Goal: Task Accomplishment & Management: Manage account settings

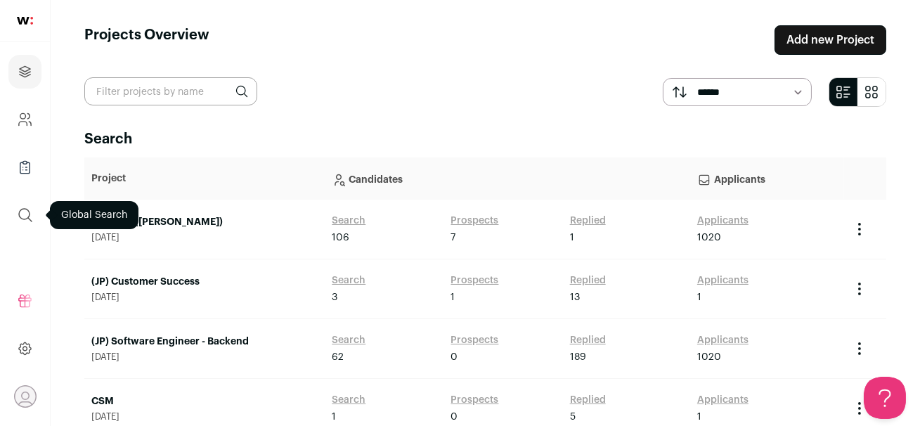
click at [25, 214] on icon "submit" at bounding box center [25, 215] width 17 height 17
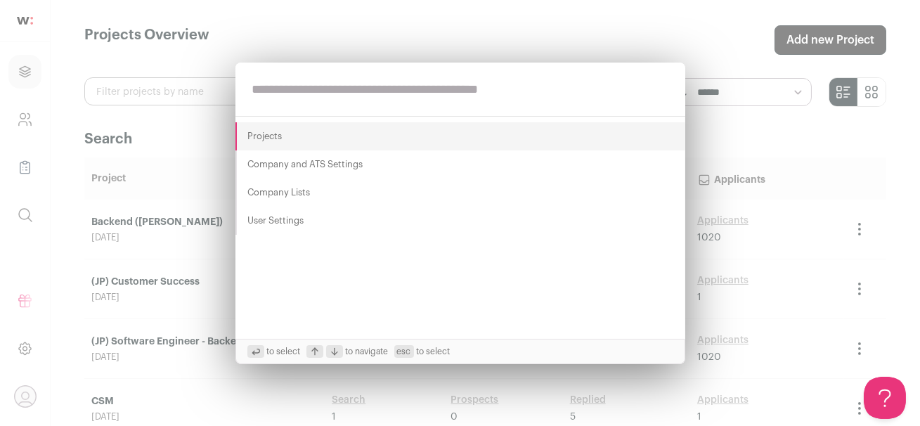
paste input "**********"
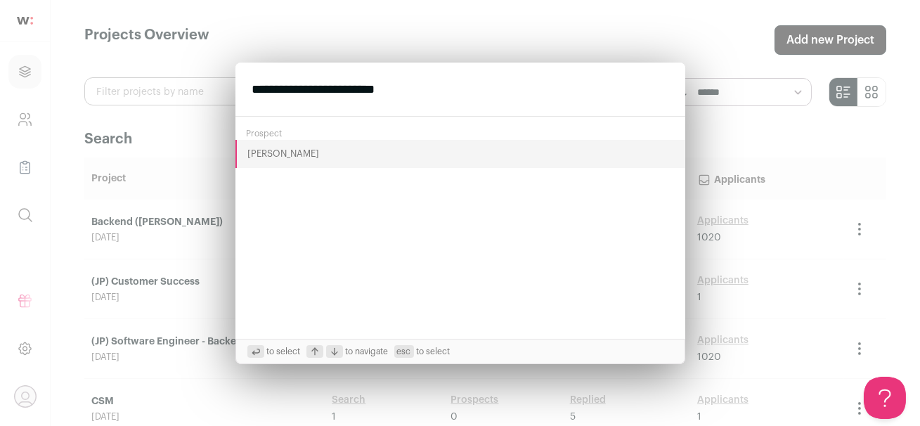
type input "**********"
click at [273, 143] on button "[PERSON_NAME]" at bounding box center [460, 154] width 450 height 28
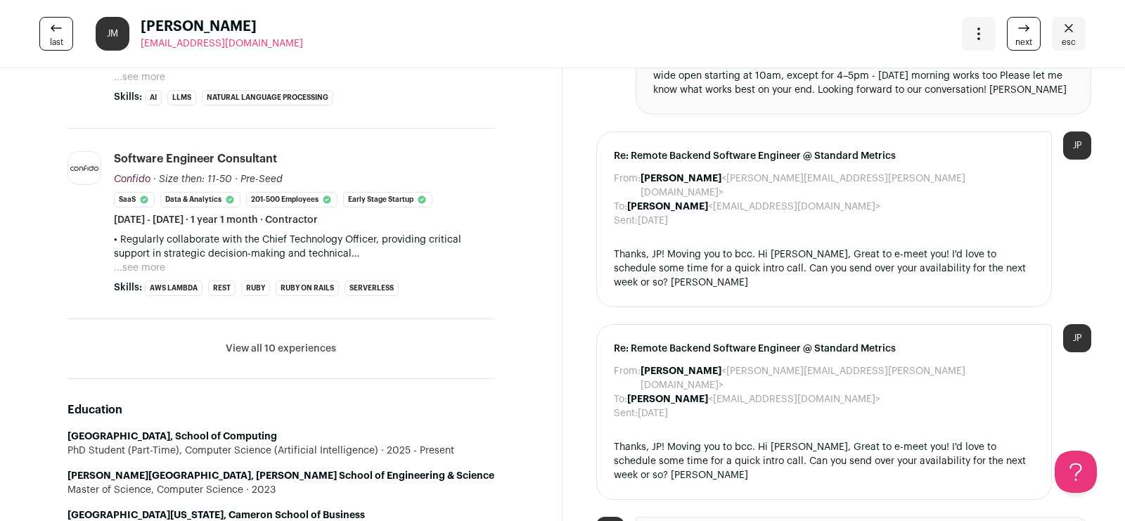
scroll to position [692, 0]
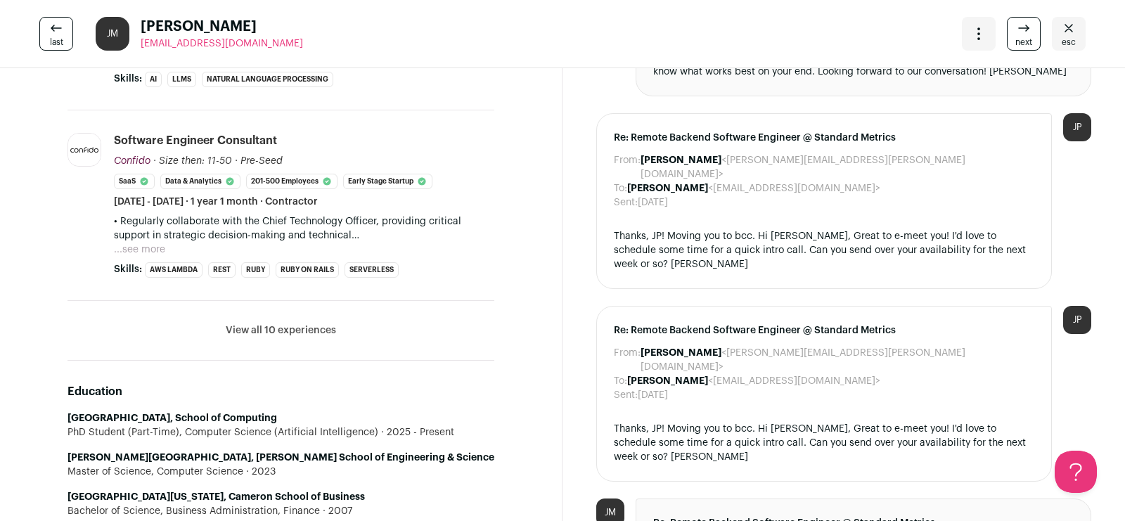
click at [245, 324] on button "View all 10 experiences" at bounding box center [281, 330] width 110 height 14
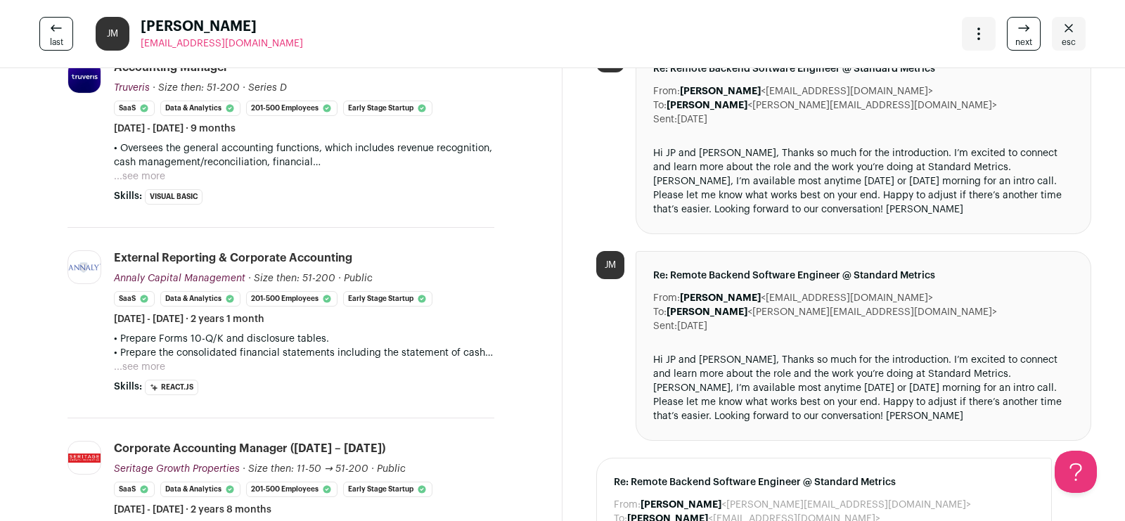
scroll to position [1141, 0]
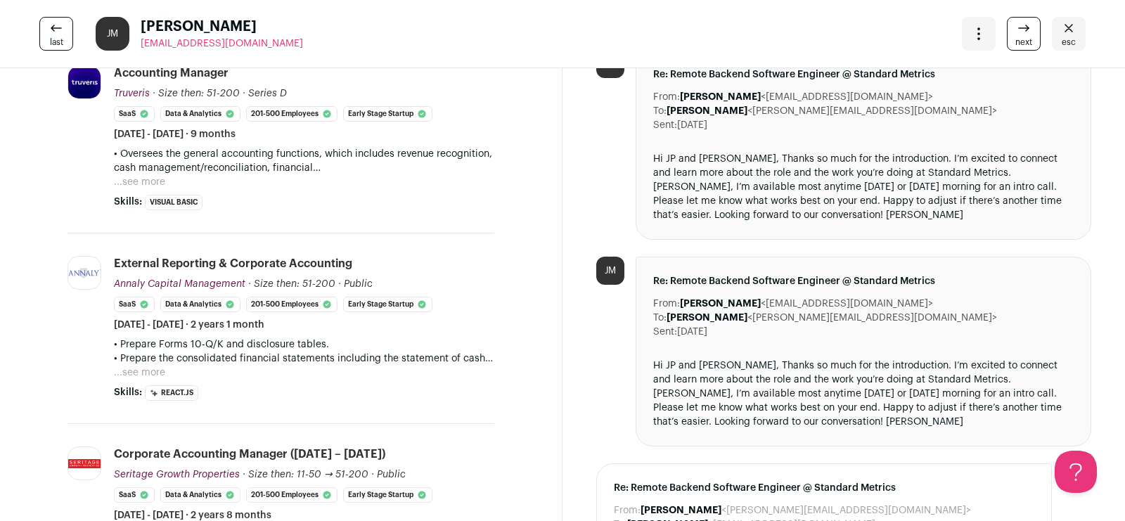
click at [919, 37] on span "esc" at bounding box center [1068, 42] width 14 height 11
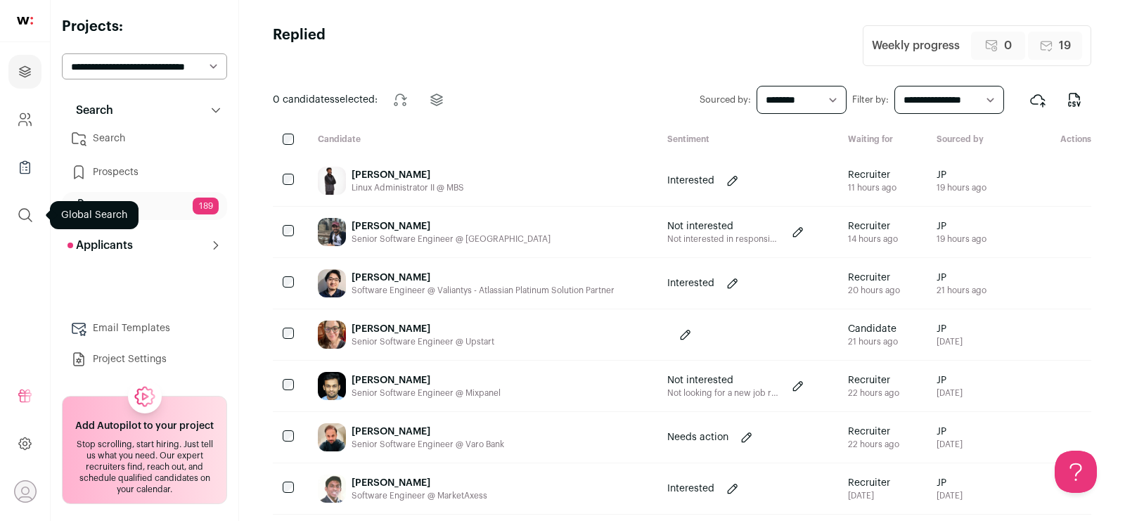
click at [20, 213] on icon "submit" at bounding box center [25, 215] width 17 height 17
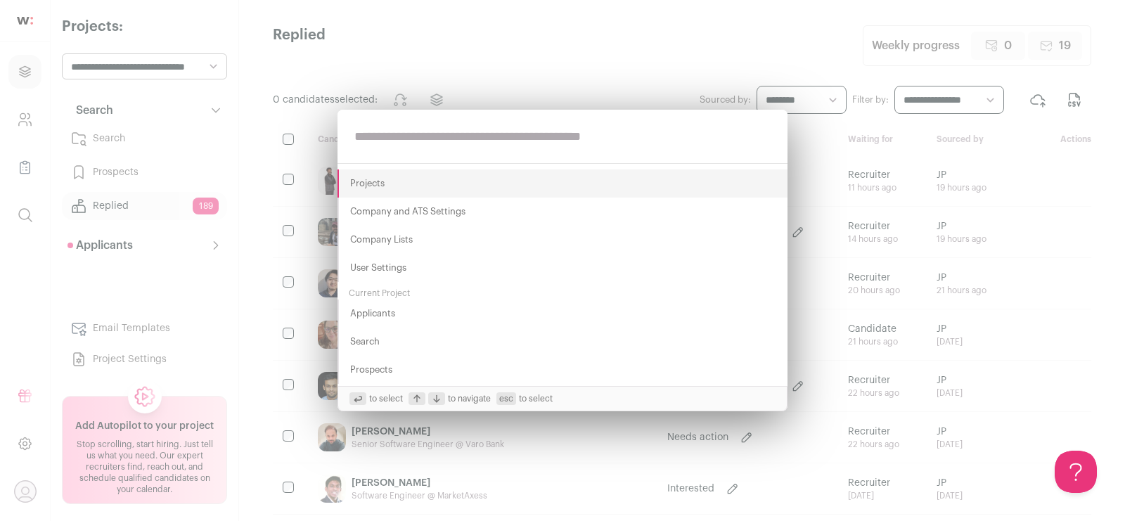
paste input "**********"
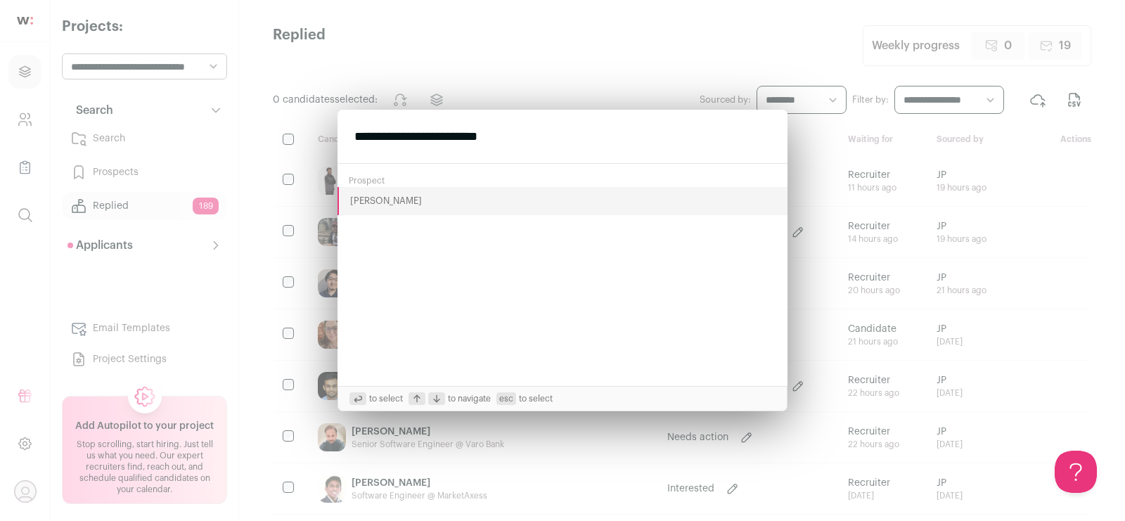
click at [401, 141] on input "**********" at bounding box center [562, 136] width 450 height 53
paste input "*********"
type input "**********"
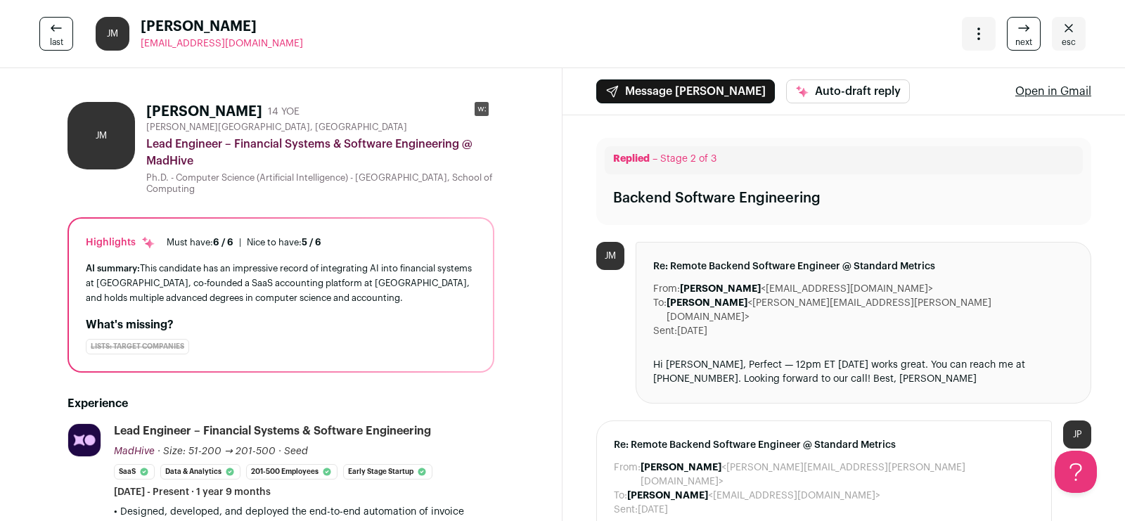
click at [1070, 32] on icon "Close" at bounding box center [1068, 28] width 17 height 17
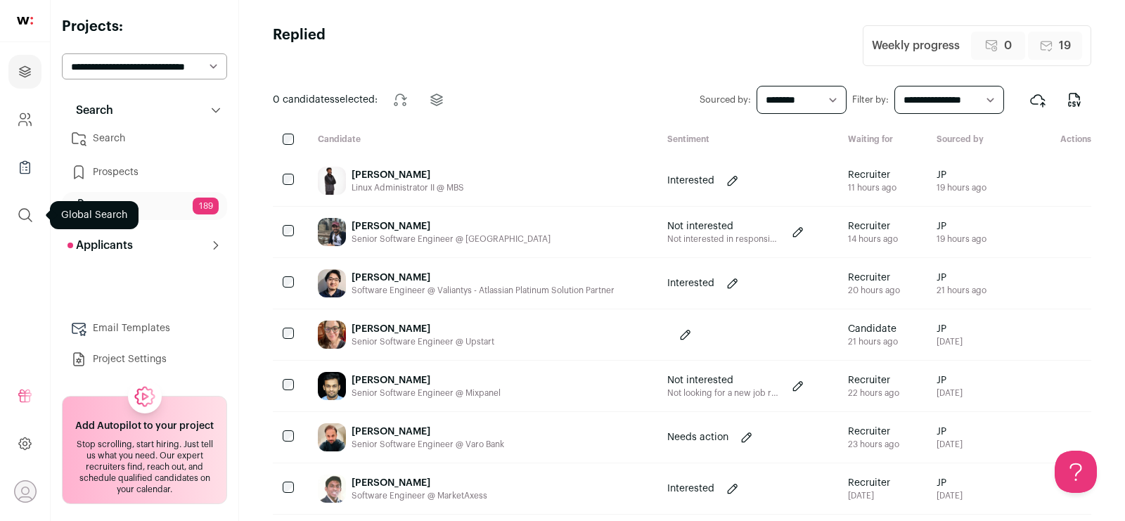
click at [22, 209] on icon "submit" at bounding box center [25, 215] width 17 height 17
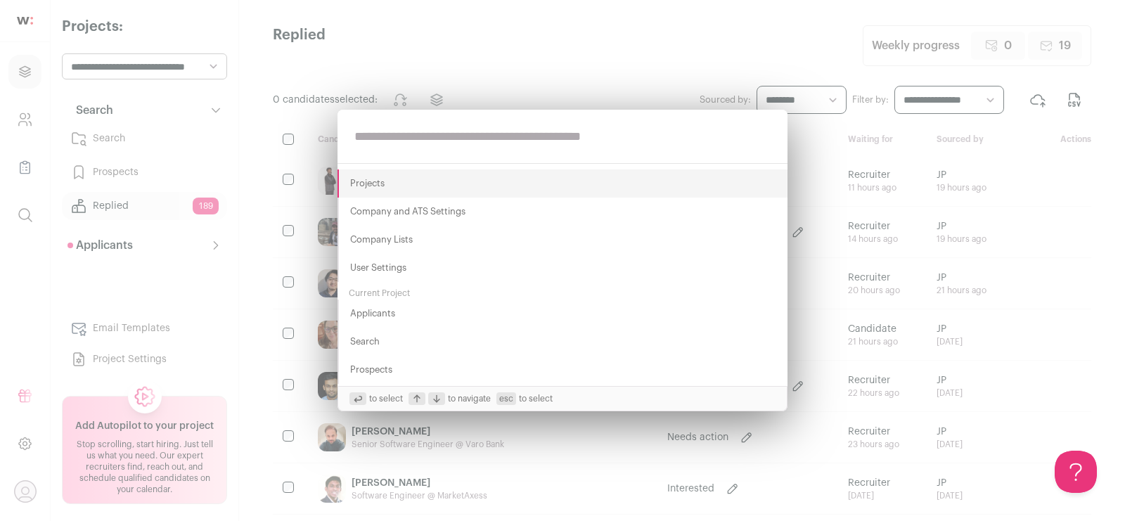
paste input "**********"
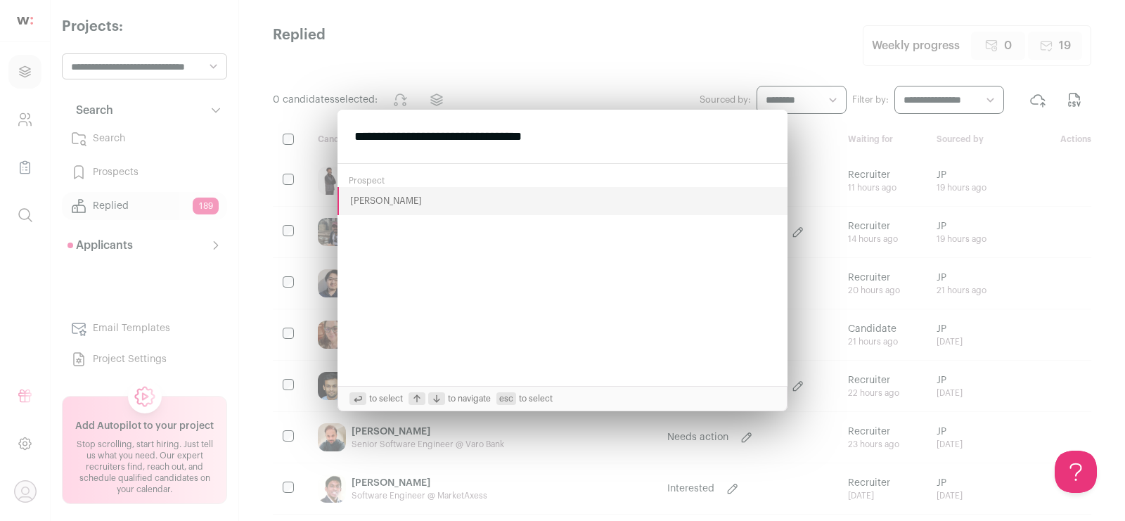
type input "**********"
click at [362, 202] on button "[PERSON_NAME]" at bounding box center [562, 201] width 450 height 28
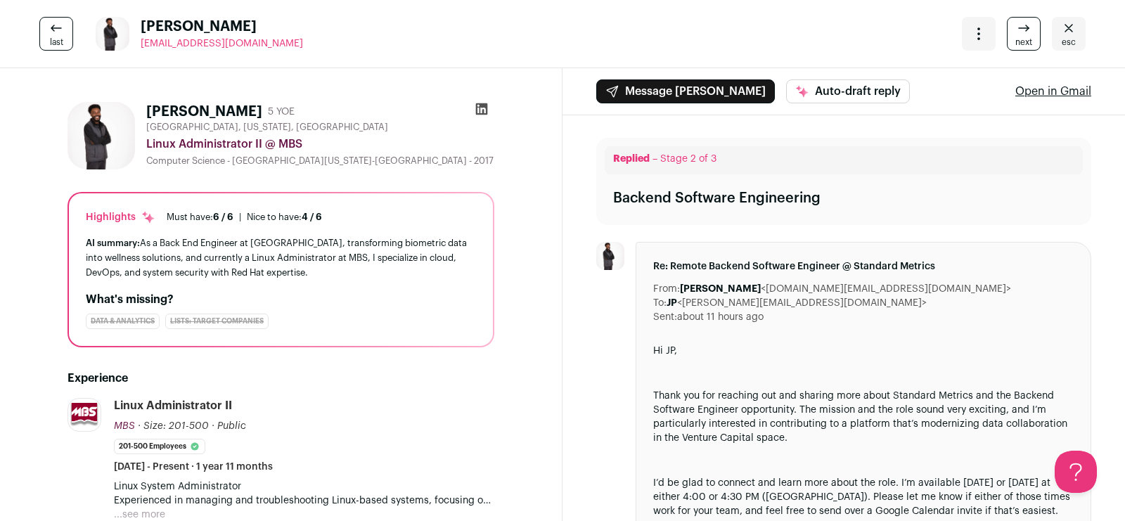
click at [480, 110] on icon at bounding box center [482, 109] width 12 height 12
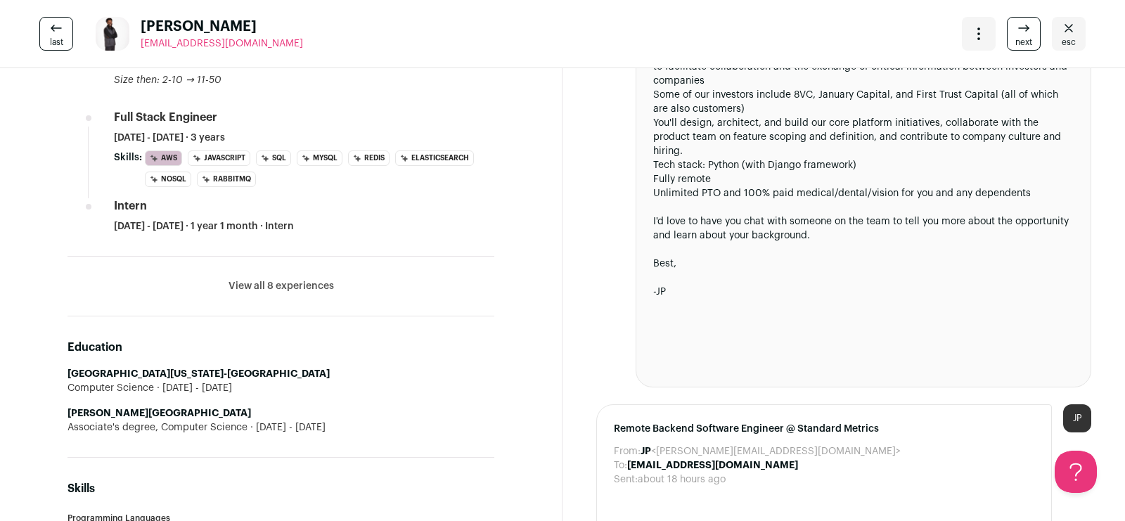
scroll to position [735, 0]
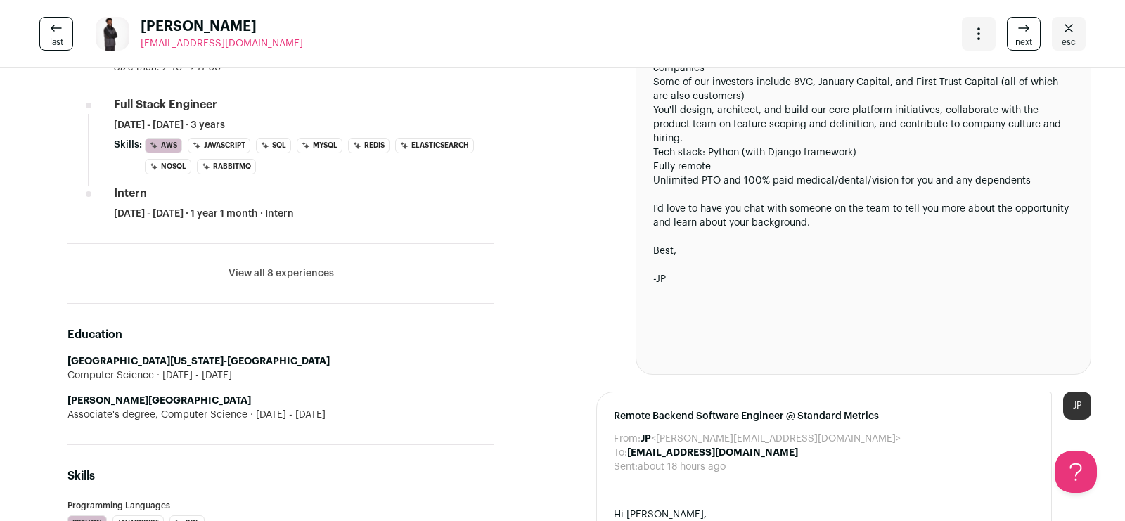
click at [1061, 25] on icon "Close" at bounding box center [1068, 28] width 17 height 17
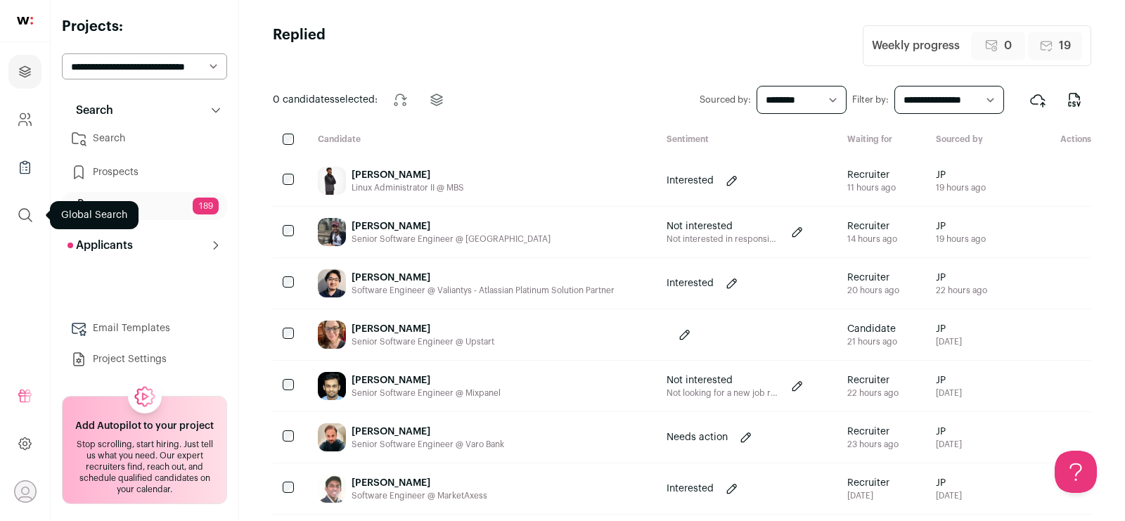
click at [22, 220] on icon "submit" at bounding box center [25, 215] width 17 height 17
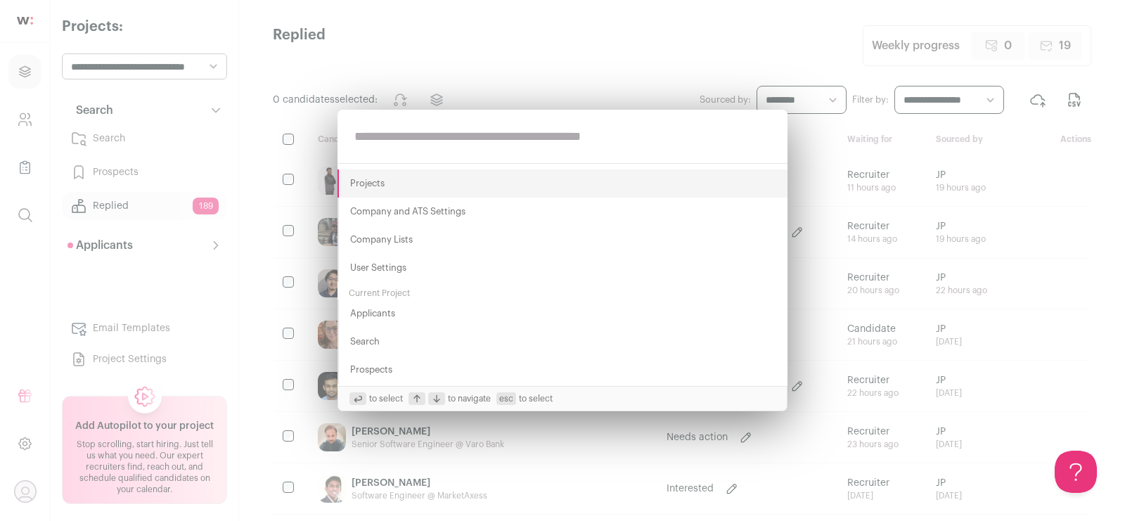
paste input "**********"
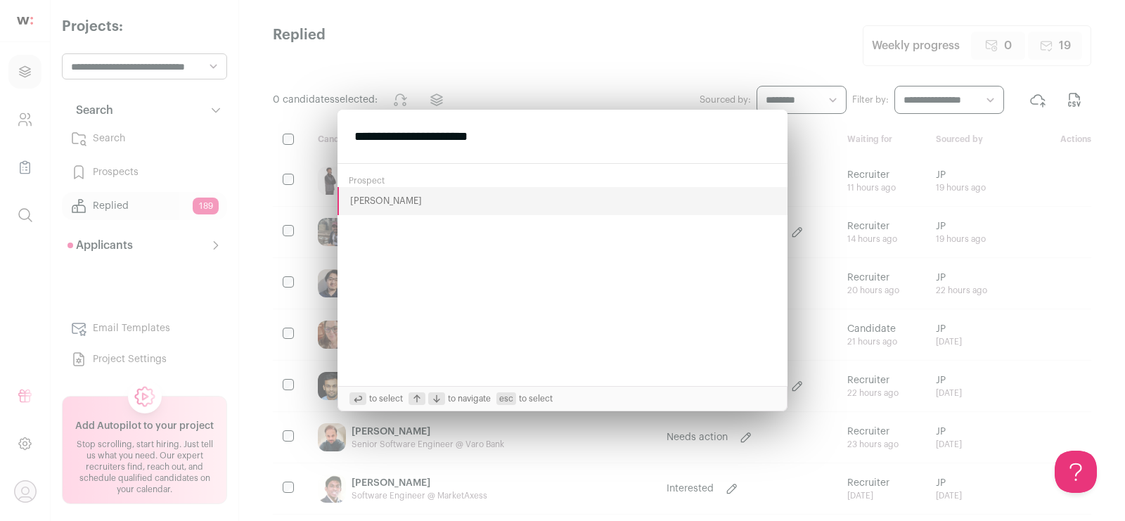
type input "**********"
click at [374, 206] on button "[PERSON_NAME]" at bounding box center [562, 201] width 450 height 28
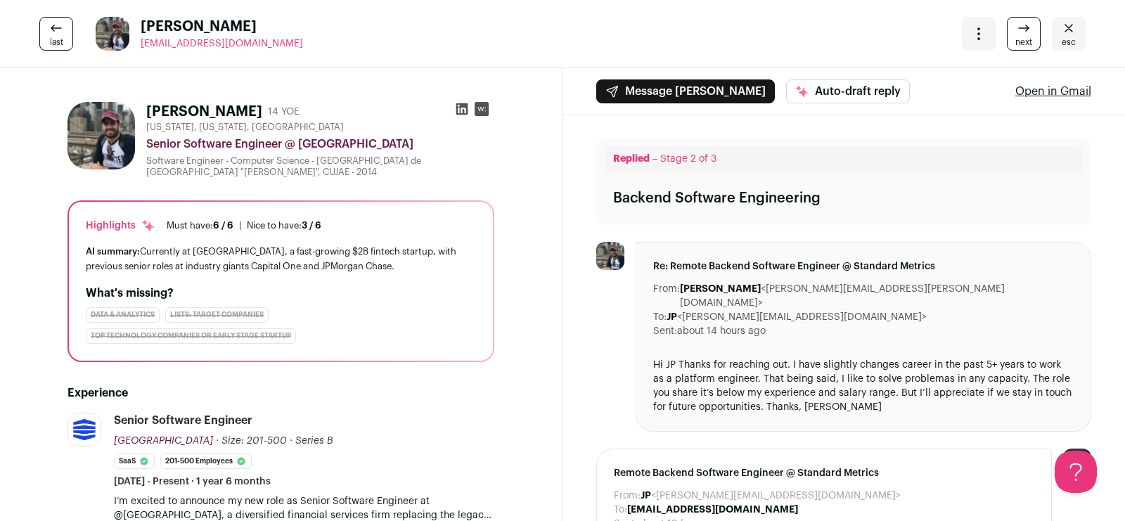
click at [459, 111] on icon at bounding box center [462, 109] width 14 height 14
click at [1060, 34] on icon "Close" at bounding box center [1068, 28] width 17 height 17
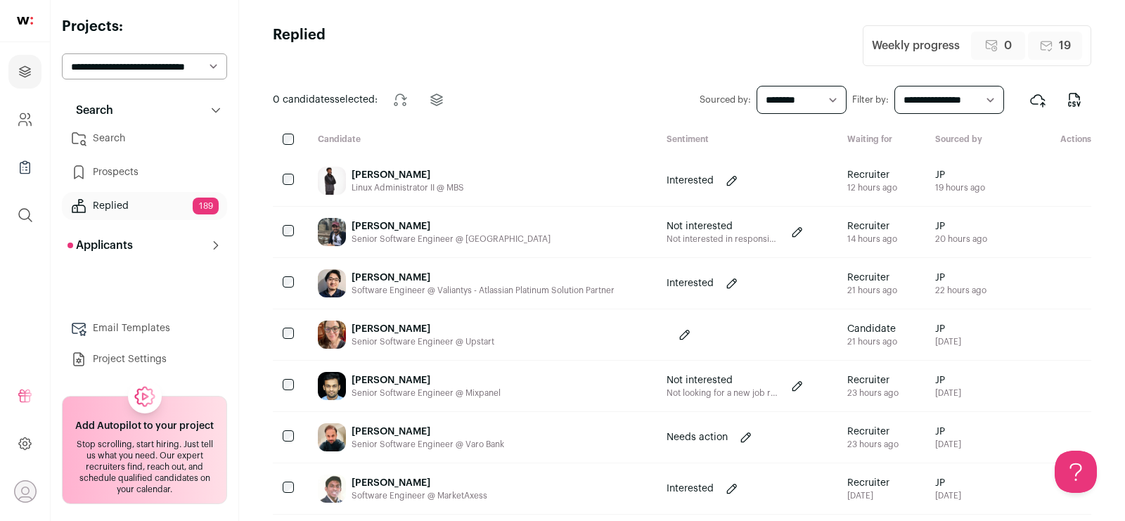
click at [144, 138] on link "Search" at bounding box center [144, 138] width 165 height 28
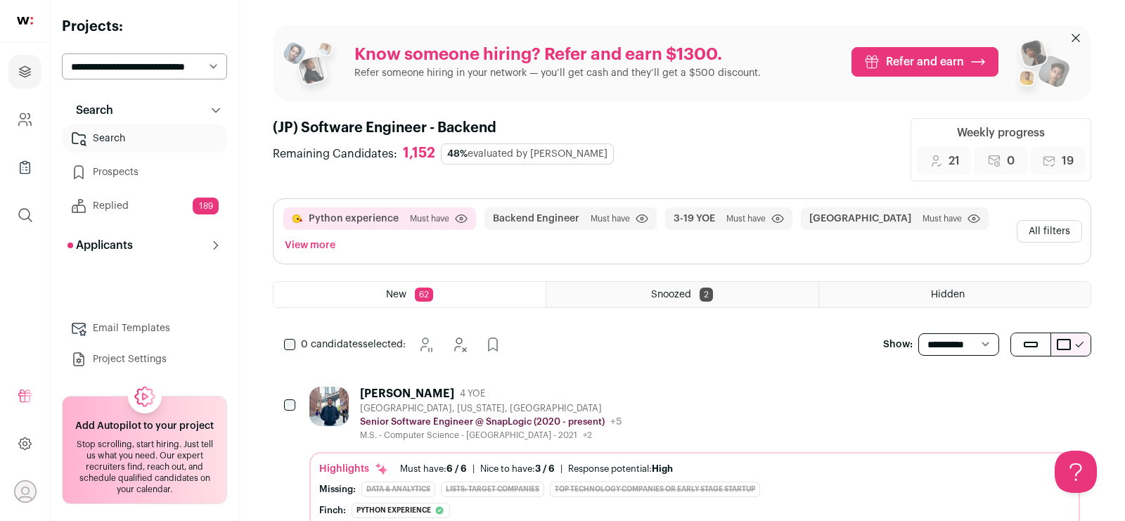
scroll to position [144, 0]
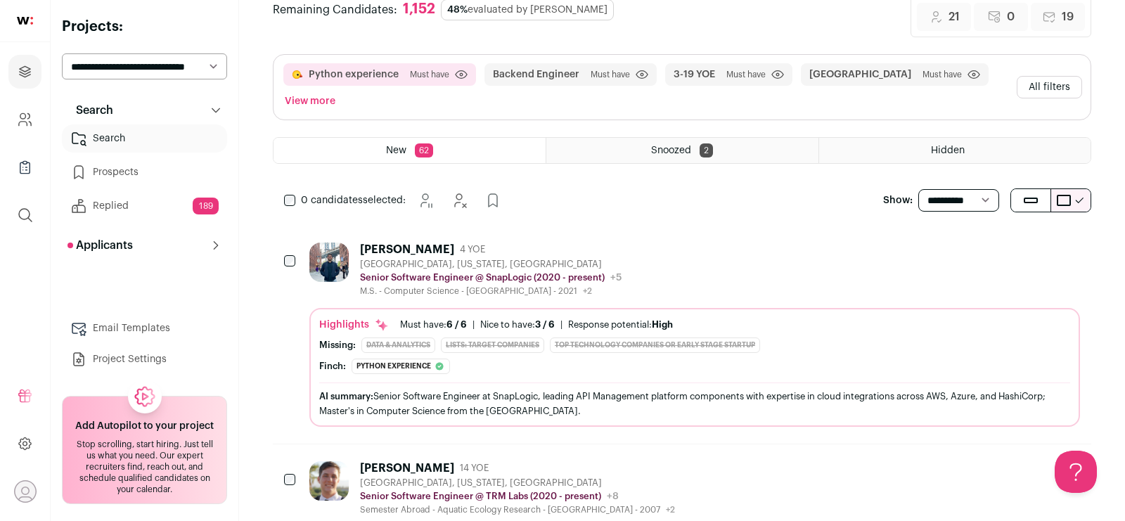
click at [682, 248] on div "[PERSON_NAME] 4 YOE [GEOGRAPHIC_DATA], [US_STATE], [GEOGRAPHIC_DATA] Senior Sof…" at bounding box center [694, 269] width 770 height 54
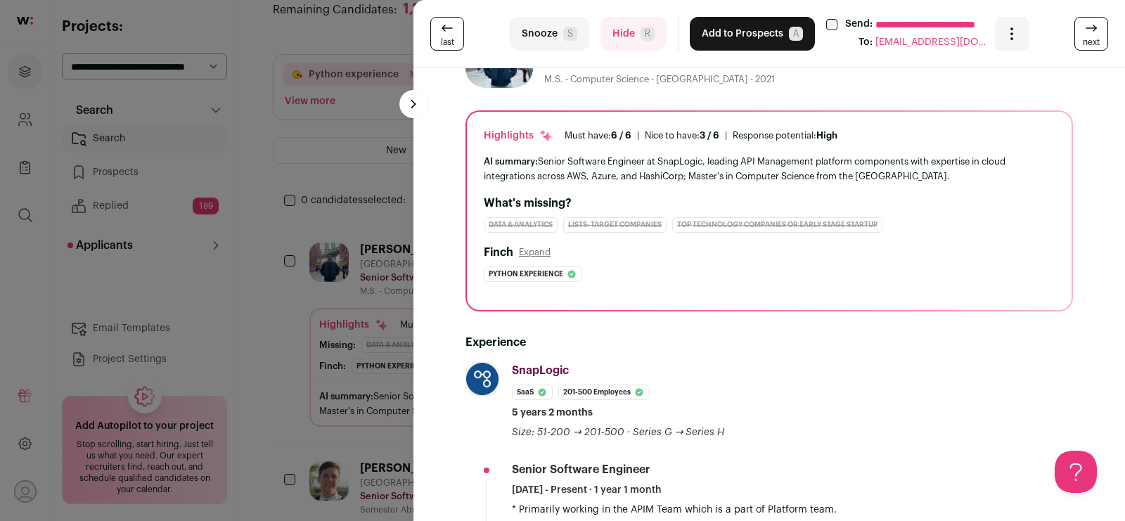
scroll to position [0, 0]
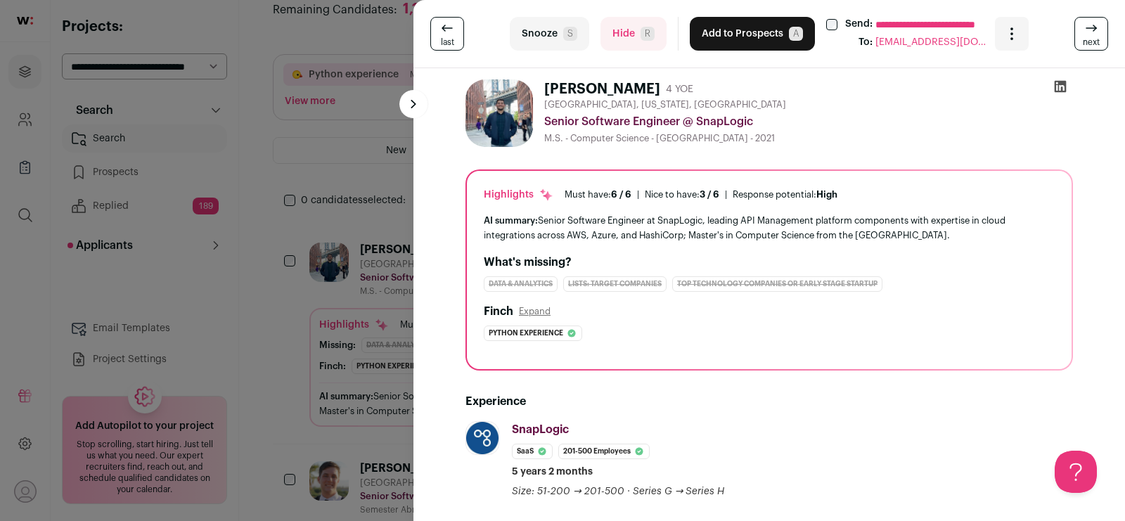
click at [722, 38] on button "Add to Prospects A" at bounding box center [751, 34] width 125 height 34
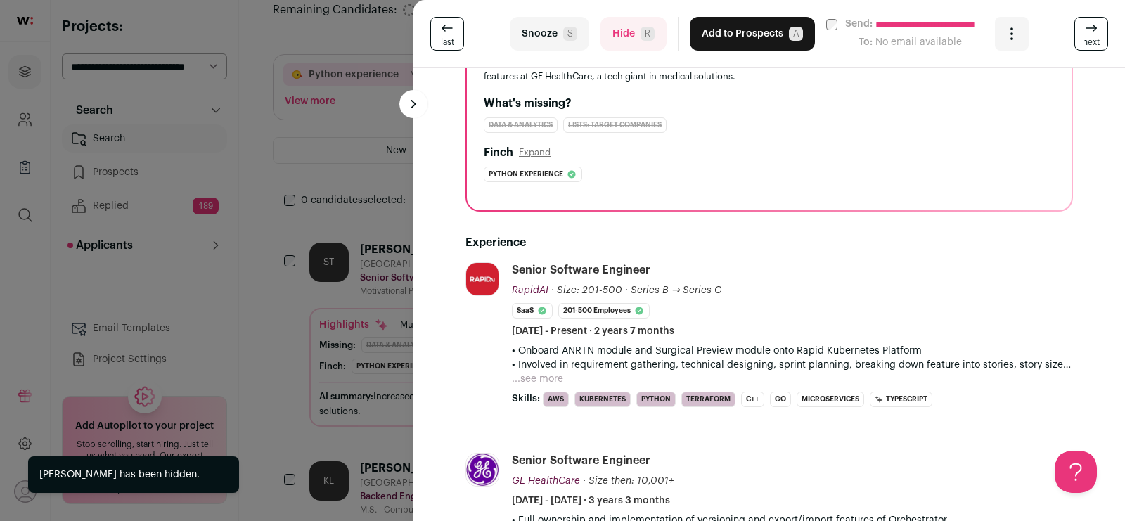
scroll to position [144, 0]
click at [753, 28] on button "Add to Prospects A" at bounding box center [751, 34] width 125 height 34
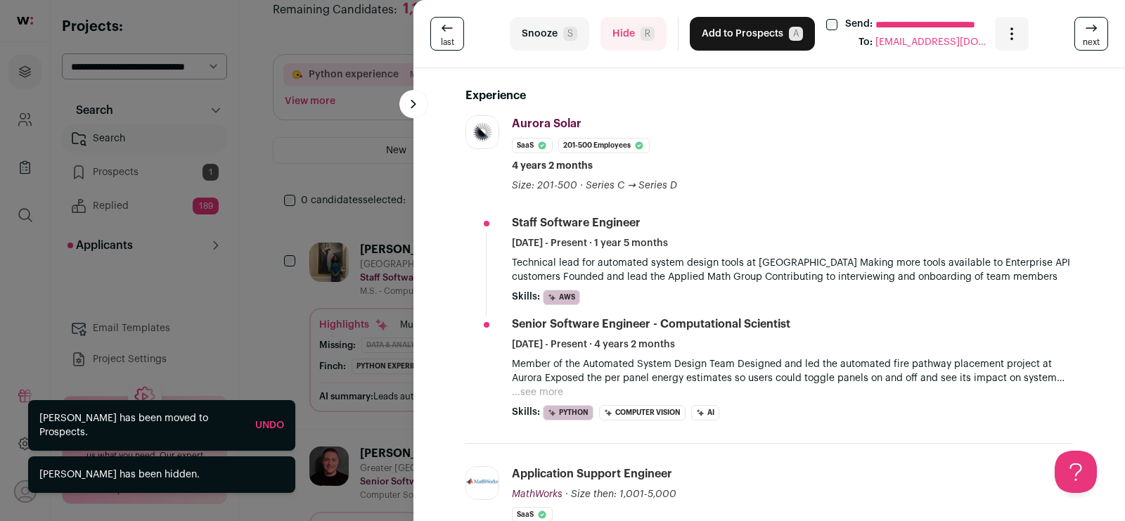
scroll to position [285, 0]
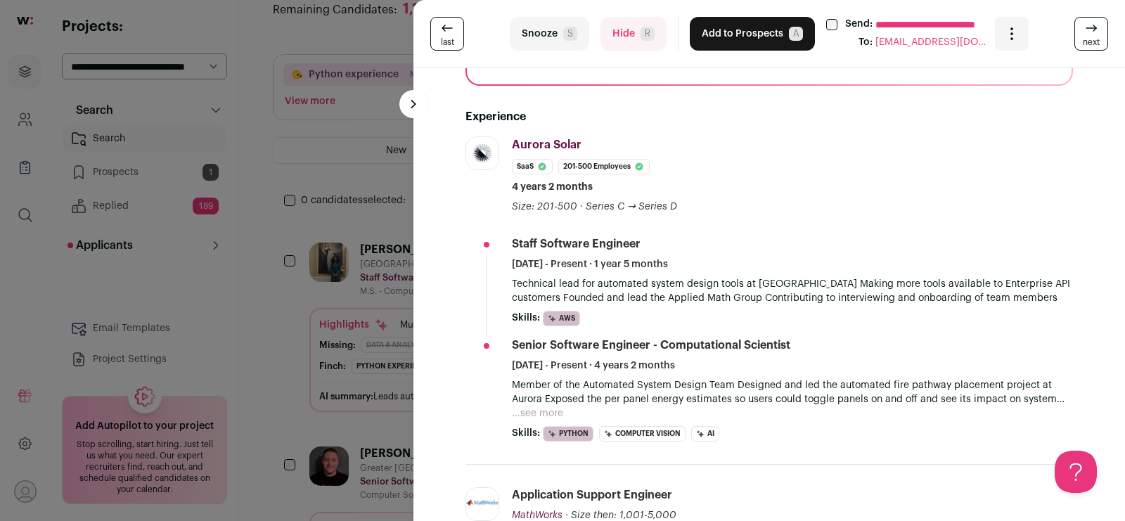
click at [717, 34] on button "Add to Prospects A" at bounding box center [751, 34] width 125 height 34
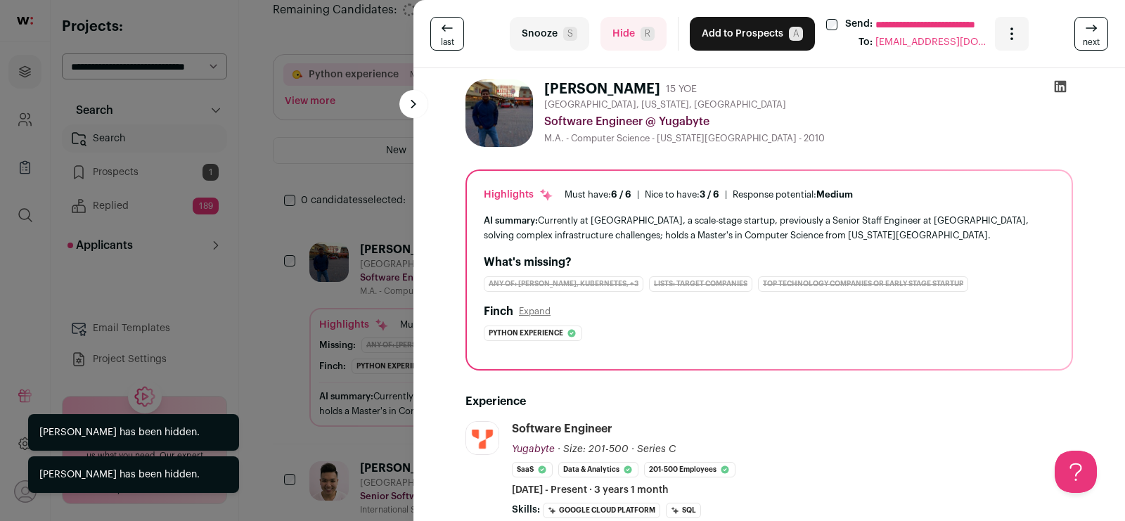
scroll to position [0, 0]
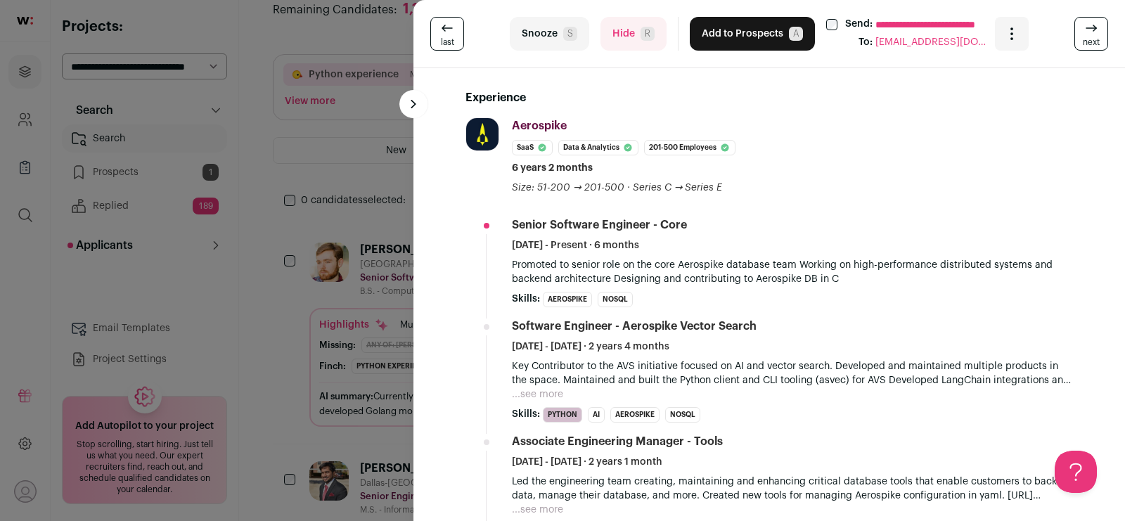
click at [735, 32] on button "Add to Prospects A" at bounding box center [751, 34] width 125 height 34
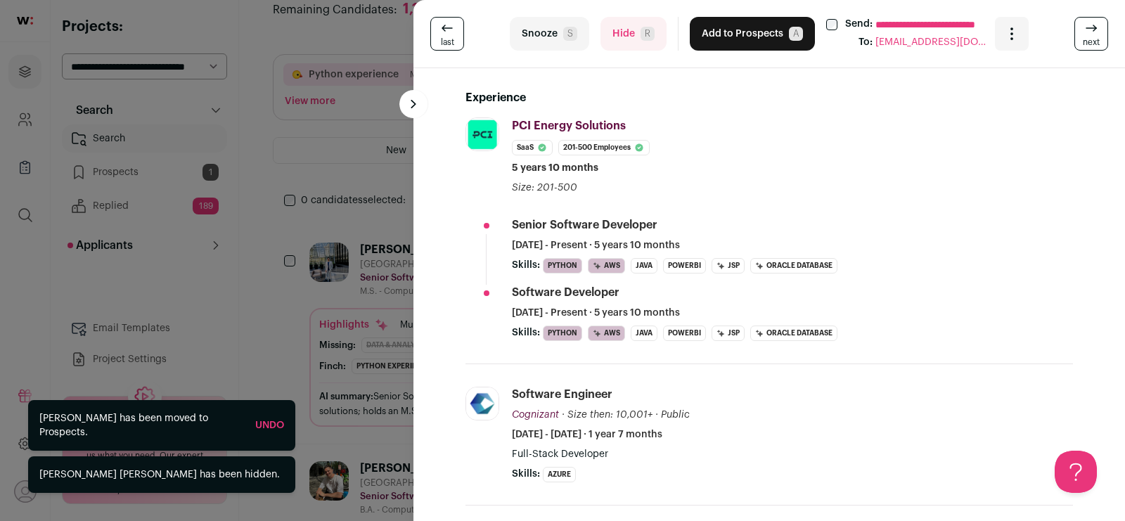
click at [752, 31] on button "Add to Prospects A" at bounding box center [751, 34] width 125 height 34
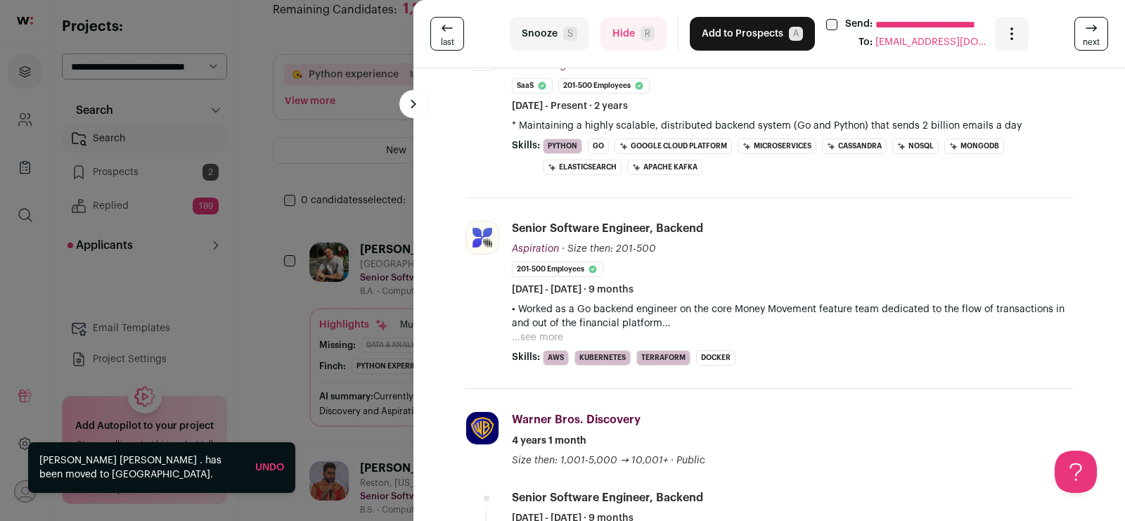
click at [719, 35] on button "Add to Prospects A" at bounding box center [751, 34] width 125 height 34
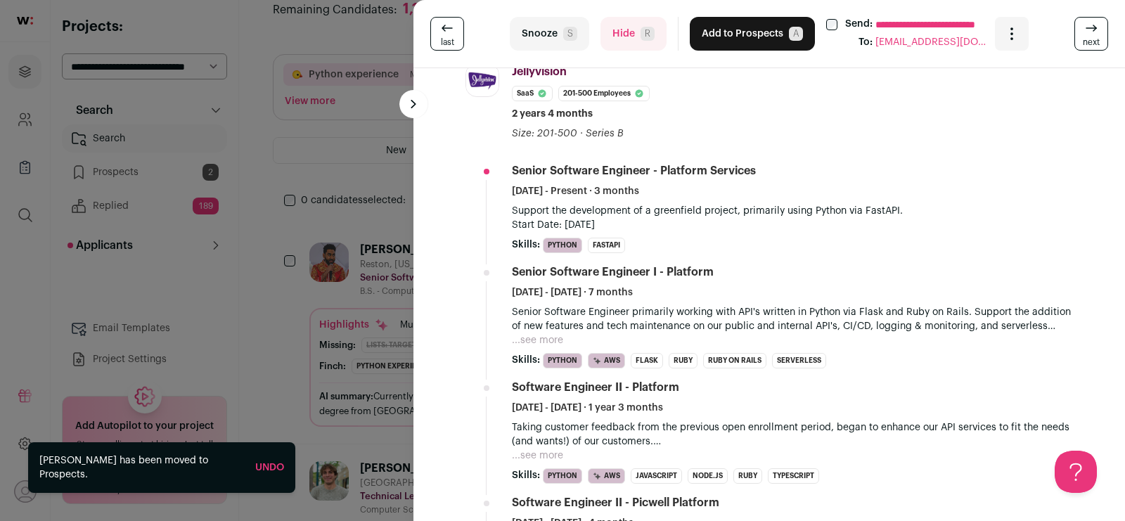
click at [727, 27] on button "Add to Prospects A" at bounding box center [751, 34] width 125 height 34
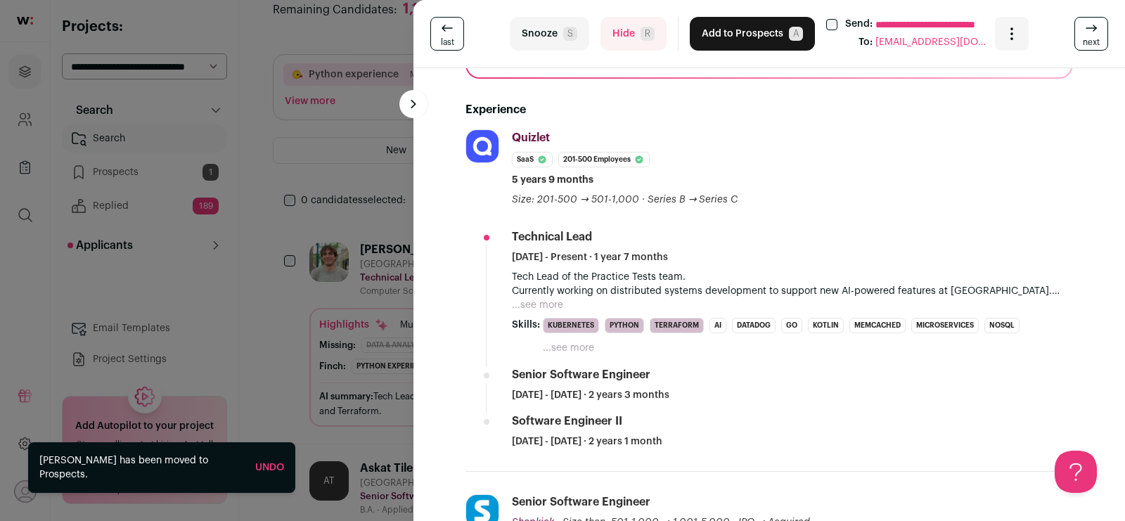
click at [720, 34] on button "Add to Prospects A" at bounding box center [751, 34] width 125 height 34
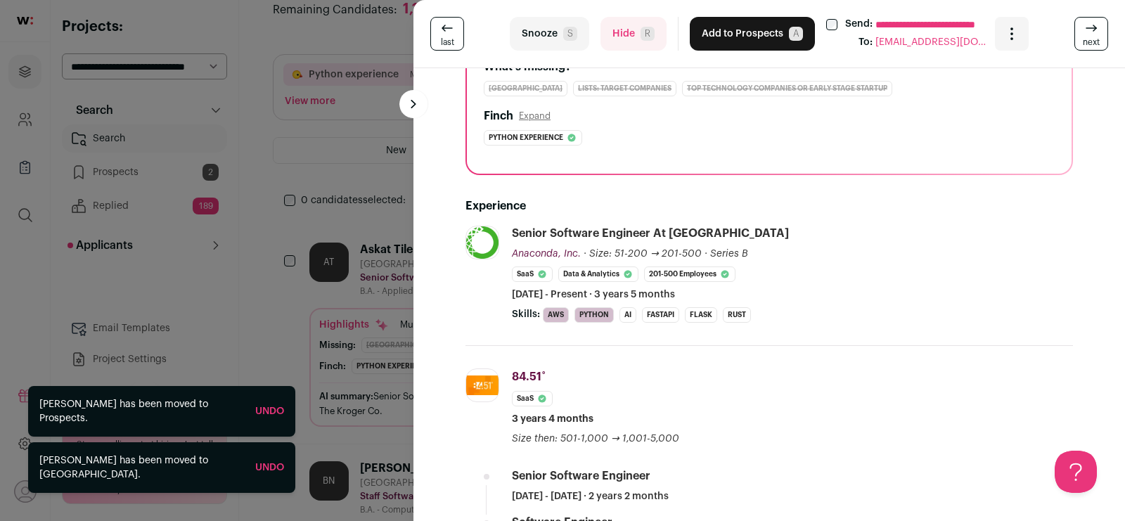
click at [715, 31] on button "Add to Prospects A" at bounding box center [751, 34] width 125 height 34
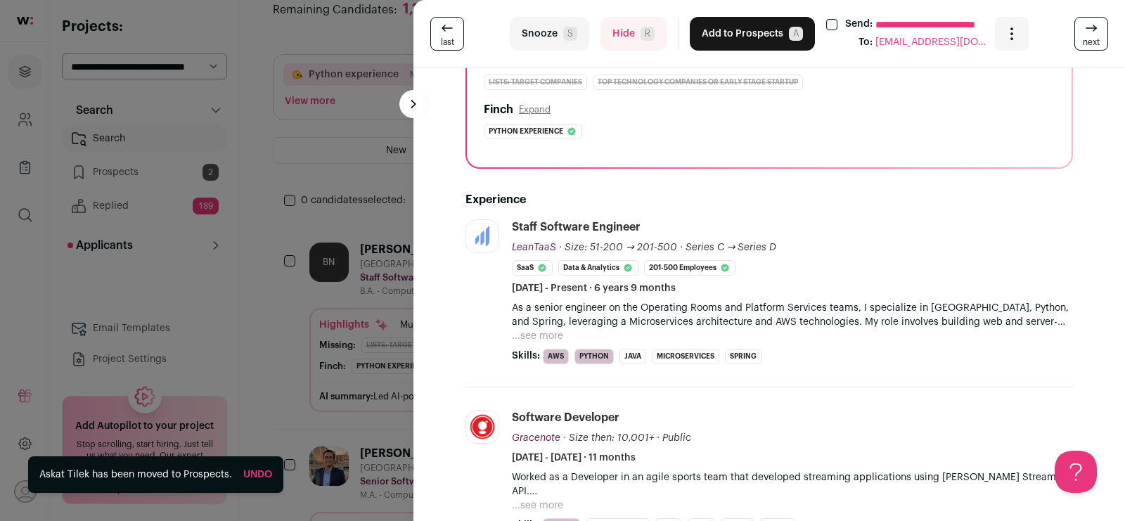
click at [718, 37] on button "Add to Prospects A" at bounding box center [751, 34] width 125 height 34
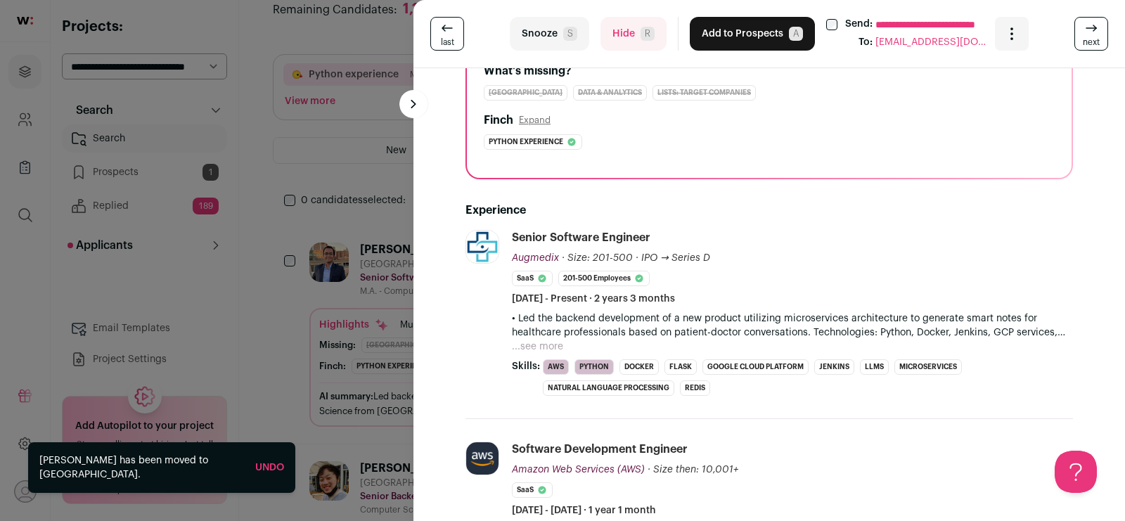
click at [723, 37] on button "Add to Prospects A" at bounding box center [751, 34] width 125 height 34
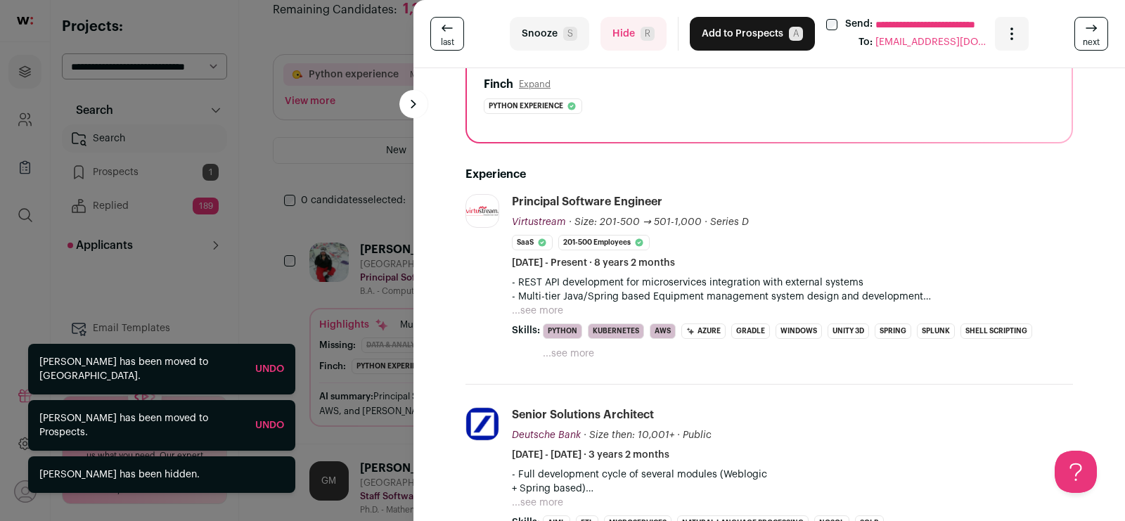
click at [709, 30] on button "Add to Prospects A" at bounding box center [751, 34] width 125 height 34
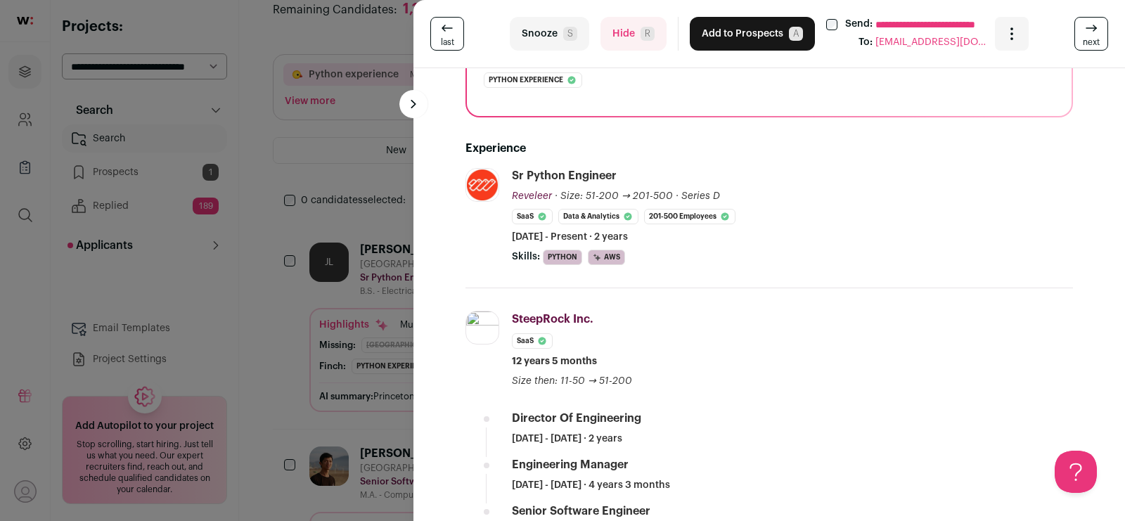
click at [735, 41] on button "Add to Prospects A" at bounding box center [751, 34] width 125 height 34
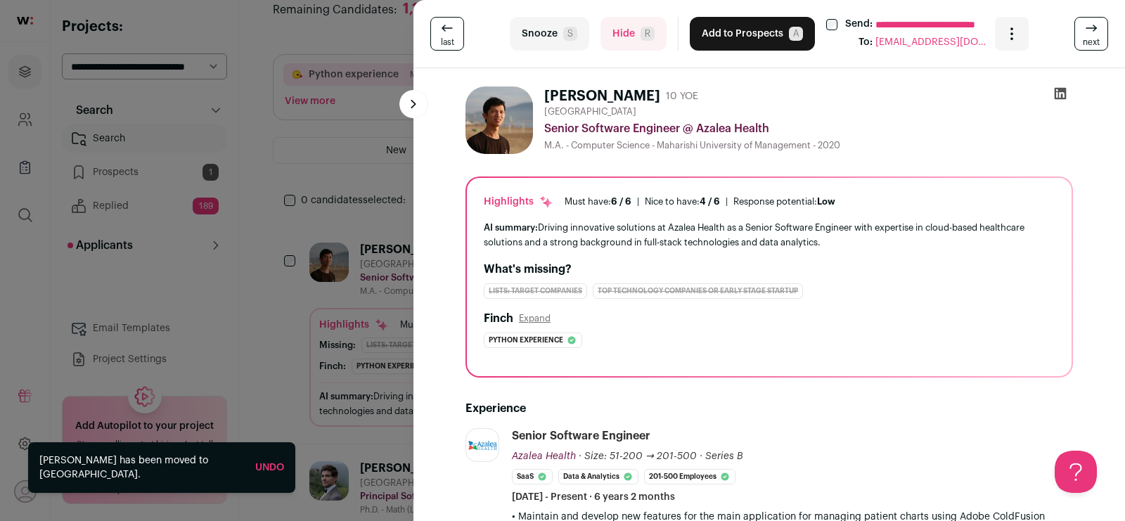
click at [739, 30] on button "Add to Prospects A" at bounding box center [751, 34] width 125 height 34
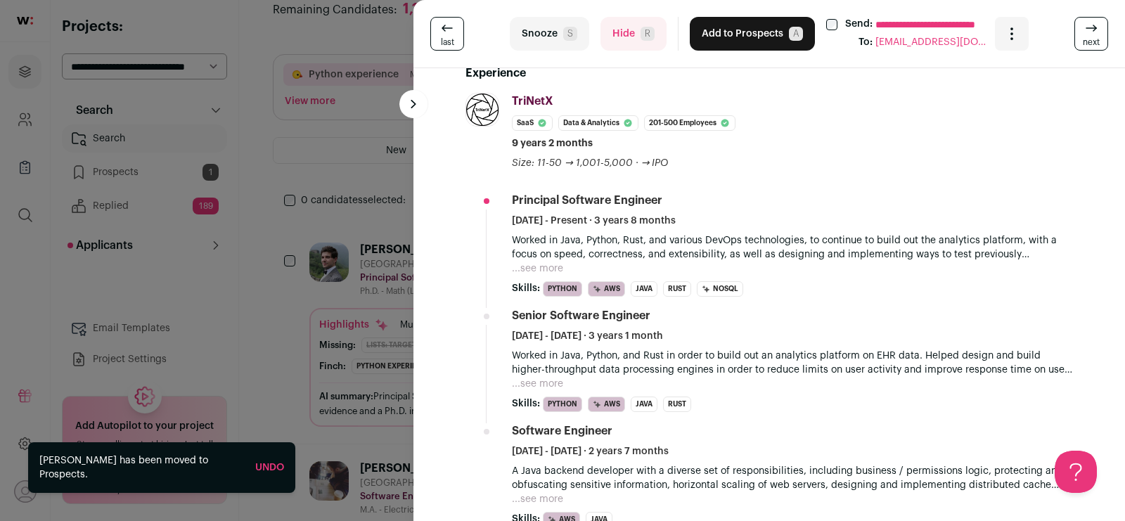
click at [741, 33] on button "Add to Prospects A" at bounding box center [751, 34] width 125 height 34
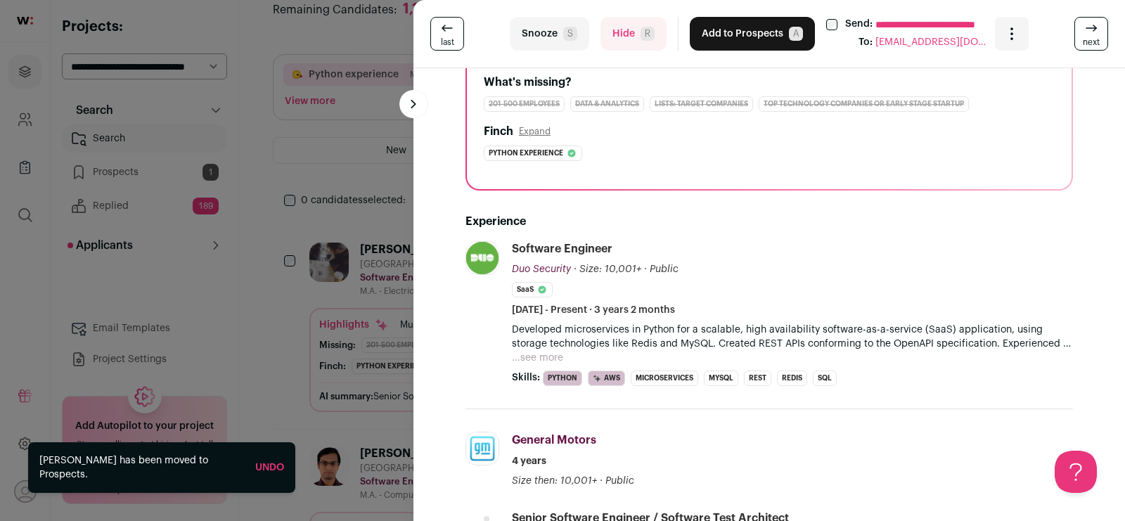
click at [718, 36] on button "Add to Prospects A" at bounding box center [751, 34] width 125 height 34
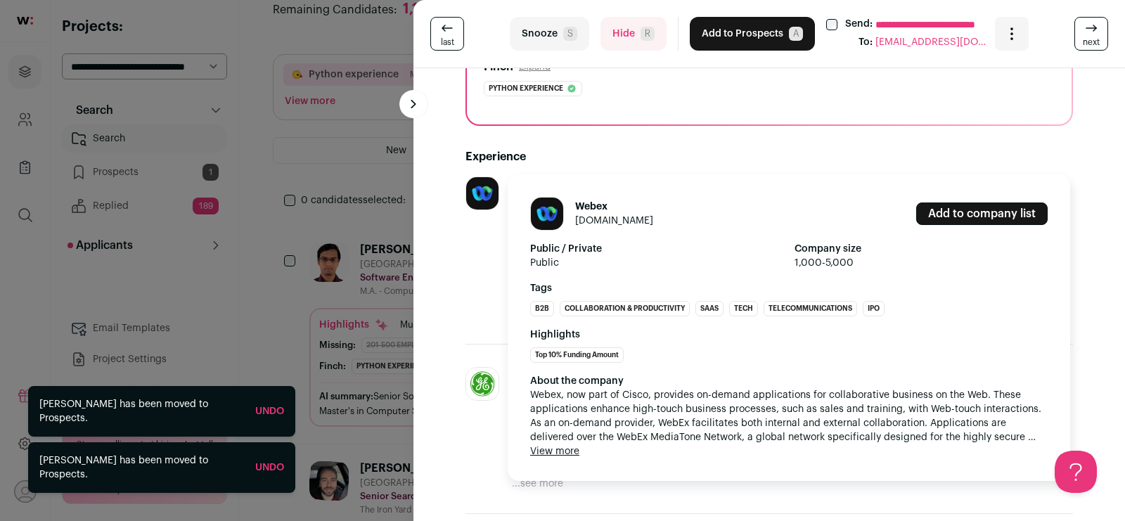
click at [485, 195] on img at bounding box center [482, 193] width 32 height 32
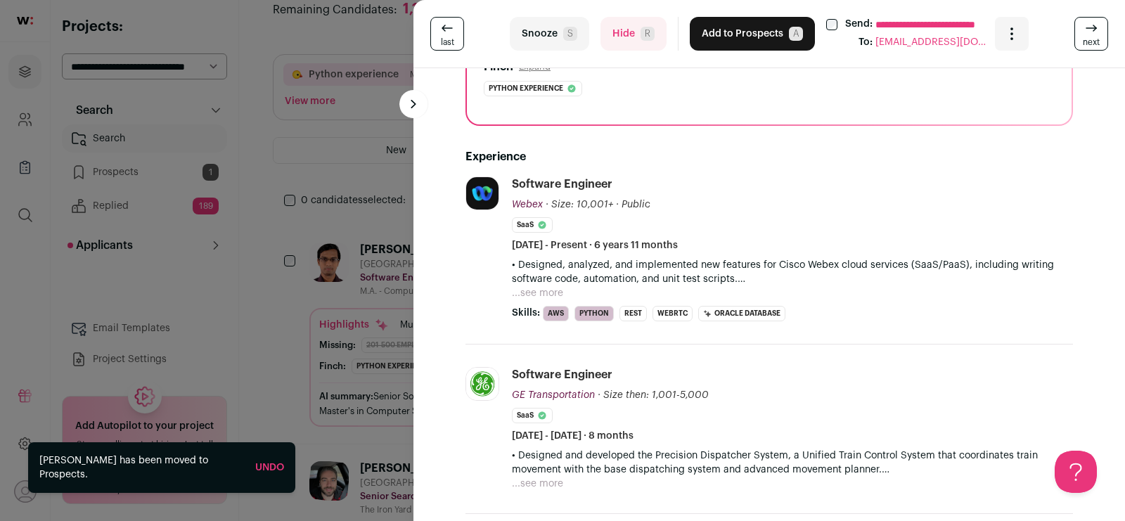
click at [729, 27] on button "Add to Prospects A" at bounding box center [751, 34] width 125 height 34
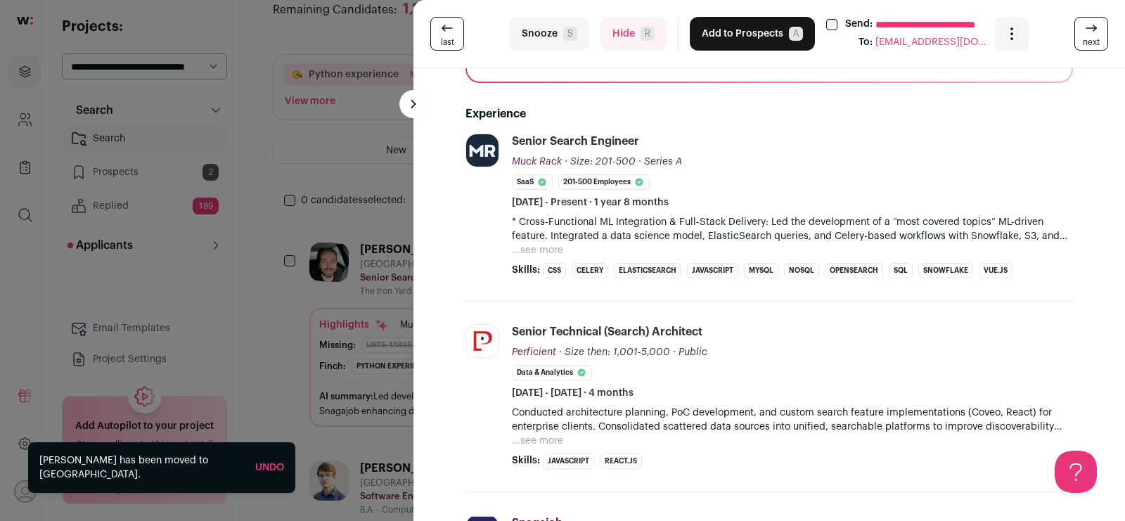
click at [626, 30] on button "Hide R" at bounding box center [633, 34] width 66 height 34
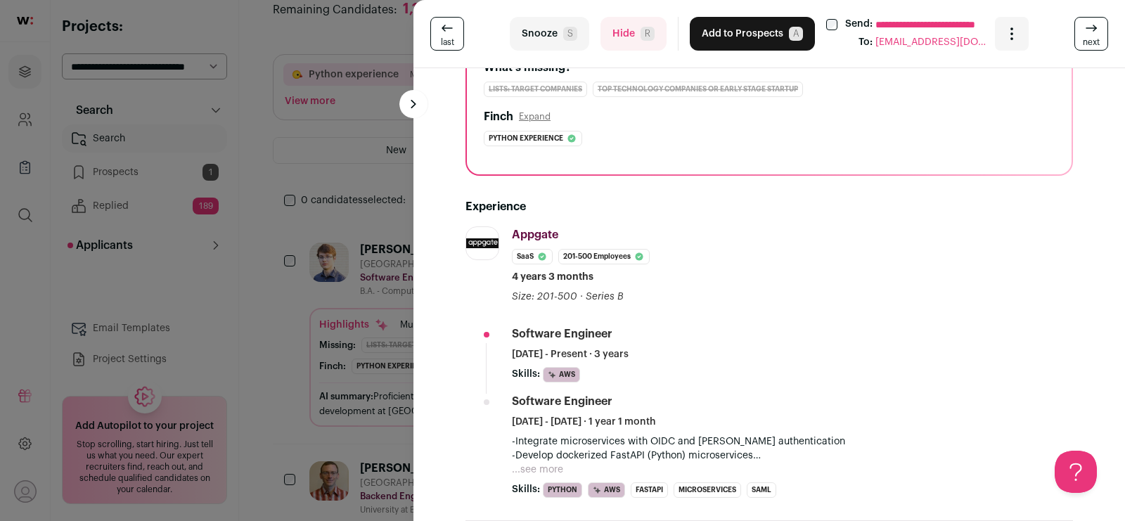
click at [744, 31] on button "Add to Prospects A" at bounding box center [751, 34] width 125 height 34
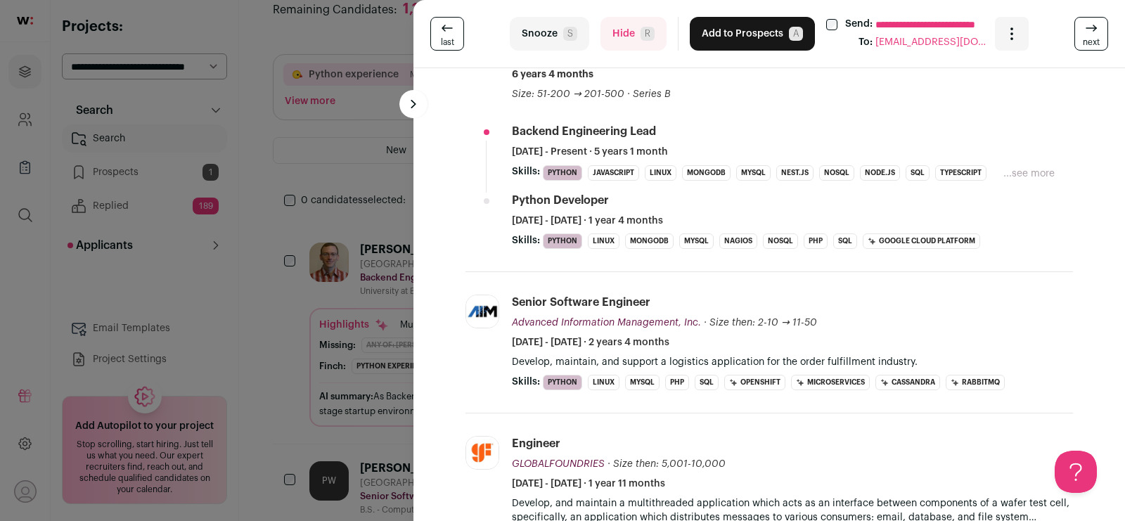
scroll to position [448, 0]
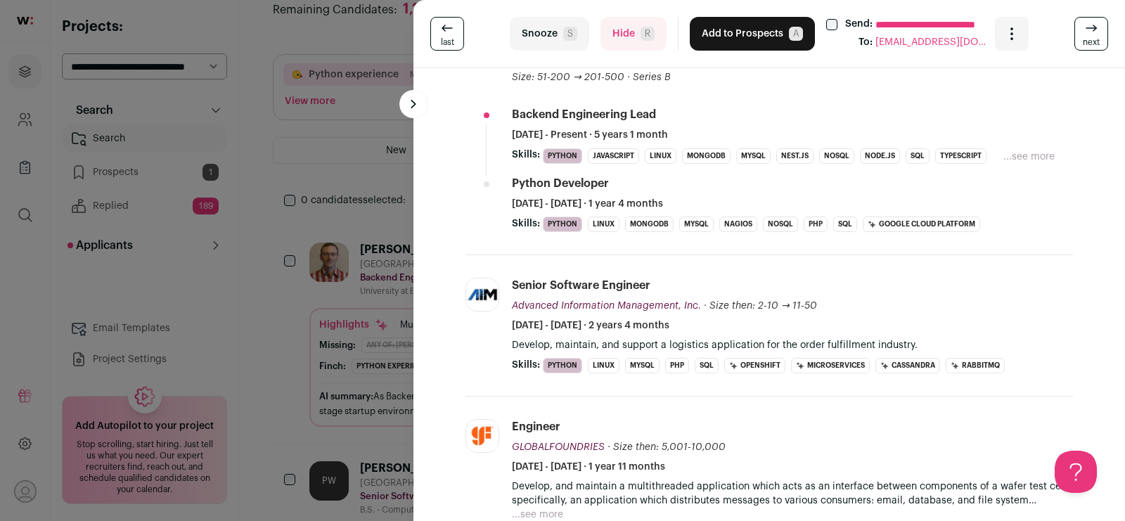
click at [730, 34] on button "Add to Prospects A" at bounding box center [751, 34] width 125 height 34
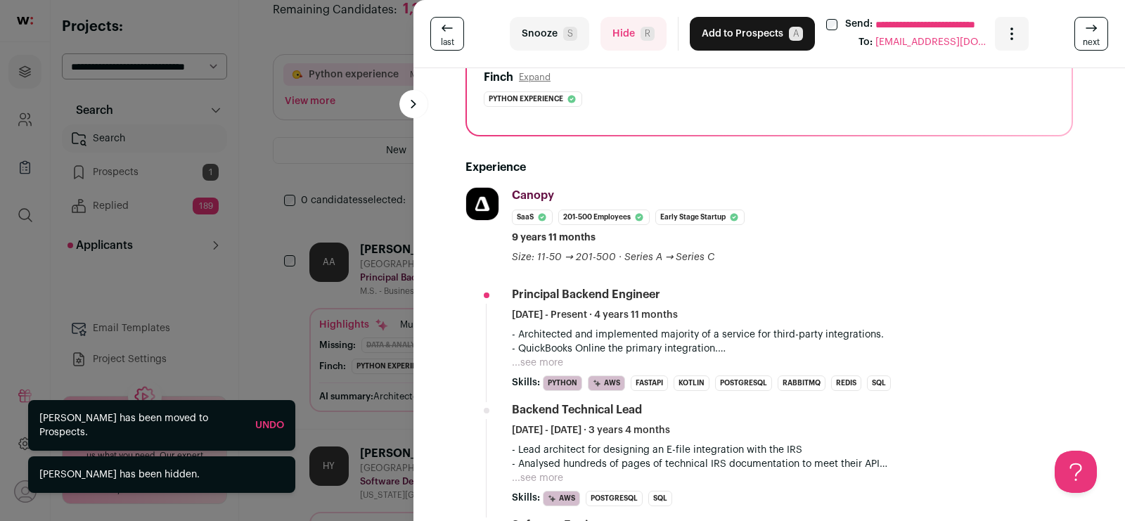
scroll to position [144, 0]
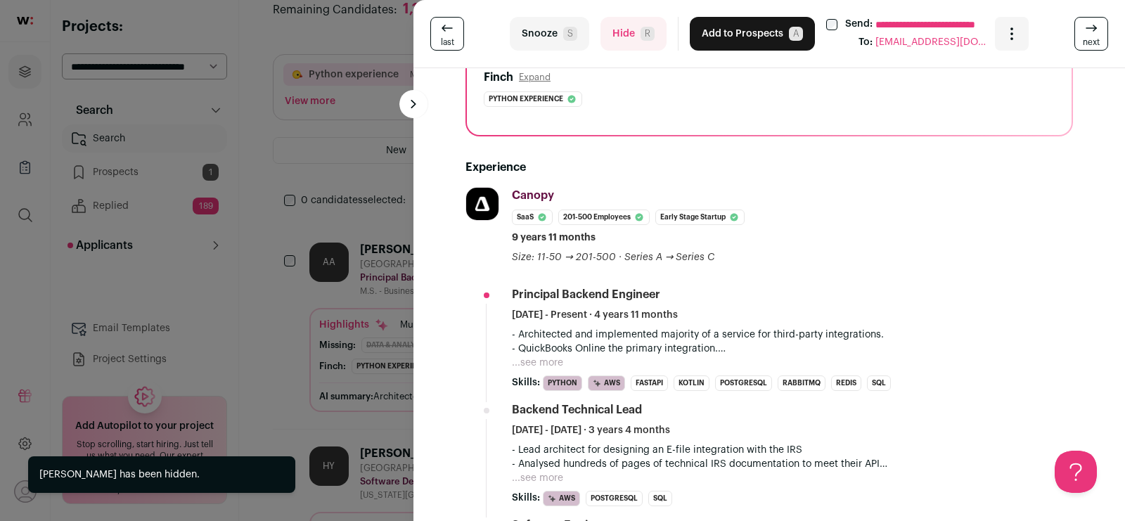
click at [719, 33] on button "Add to Prospects A" at bounding box center [751, 34] width 125 height 34
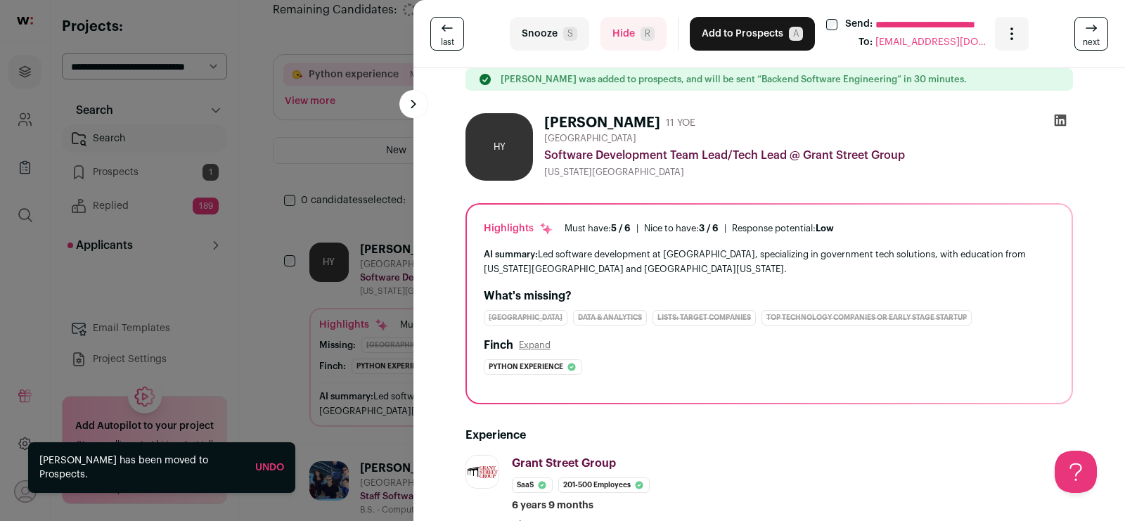
click at [282, 306] on div "**********" at bounding box center [562, 260] width 1125 height 521
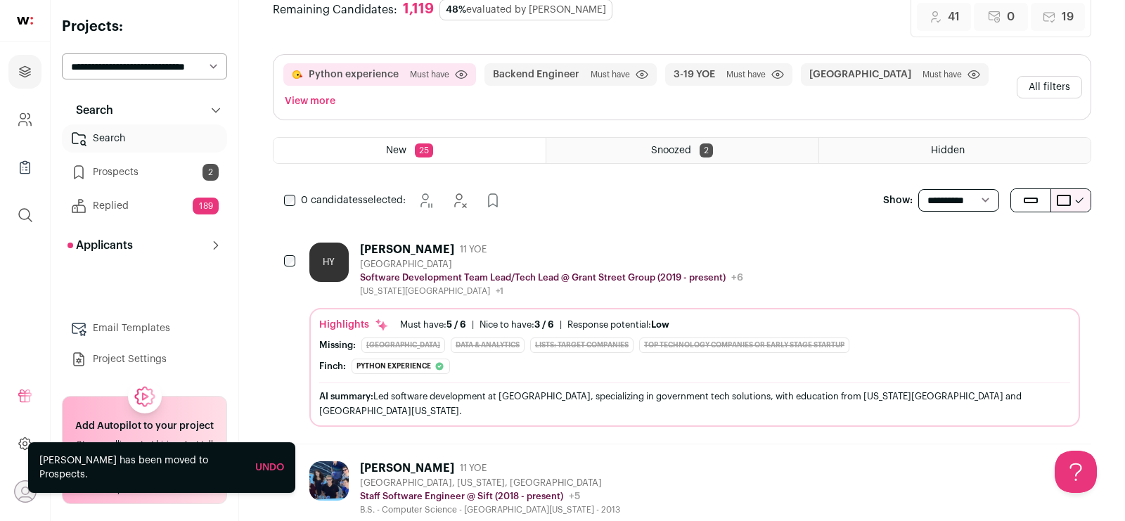
scroll to position [0, 0]
